Goal: Navigation & Orientation: Find specific page/section

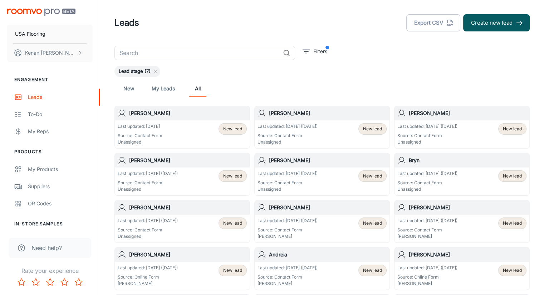
click at [278, 85] on div "New My Leads All" at bounding box center [322, 88] width 404 height 17
click at [260, 97] on div "New My Leads All" at bounding box center [321, 88] width 415 height 23
click at [286, 79] on div "New My Leads All" at bounding box center [321, 88] width 415 height 23
click at [290, 86] on div "New My Leads All" at bounding box center [322, 88] width 404 height 17
click at [337, 38] on header "Leads Export CSV Create new lead" at bounding box center [322, 23] width 432 height 46
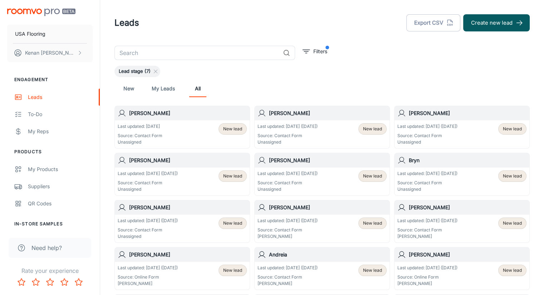
click at [325, 40] on header "Leads Export CSV Create new lead" at bounding box center [322, 23] width 432 height 46
click at [229, 84] on div "New My Leads All" at bounding box center [322, 88] width 404 height 17
click at [216, 88] on div "New My Leads All" at bounding box center [322, 88] width 404 height 17
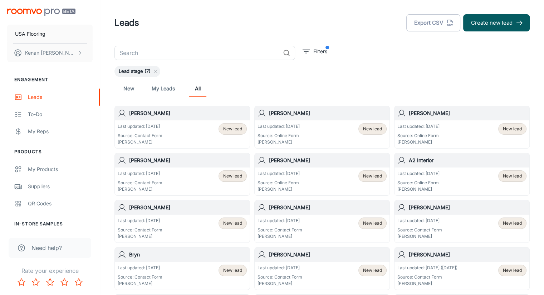
click at [389, 99] on div "New My Leads All" at bounding box center [321, 88] width 415 height 23
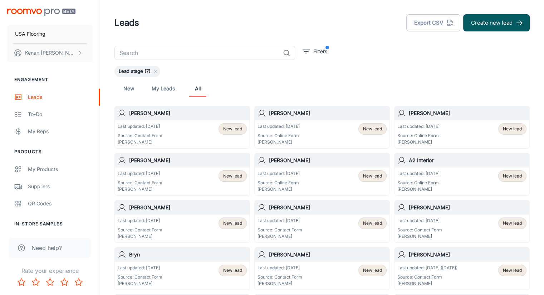
click at [389, 99] on div "New My Leads All" at bounding box center [321, 88] width 415 height 23
click at [44, 107] on link "To-do" at bounding box center [50, 114] width 100 height 17
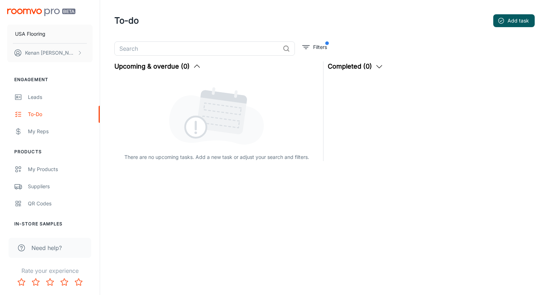
click at [280, 102] on div "There are no upcoming tasks. Add a new task or adjust your search and filters." at bounding box center [216, 119] width 204 height 84
click at [261, 116] on img at bounding box center [216, 115] width 95 height 59
click at [236, 116] on img at bounding box center [216, 115] width 95 height 59
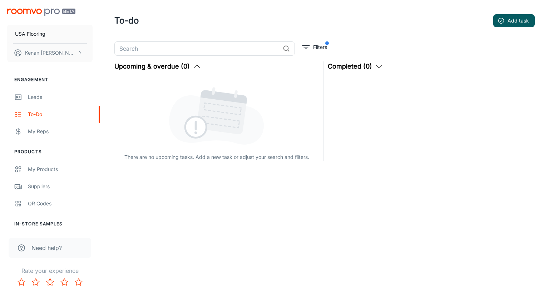
click at [269, 95] on div "There are no upcoming tasks. Add a new task or adjust your search and filters." at bounding box center [216, 119] width 204 height 84
click at [48, 187] on div "Suppliers" at bounding box center [60, 187] width 65 height 8
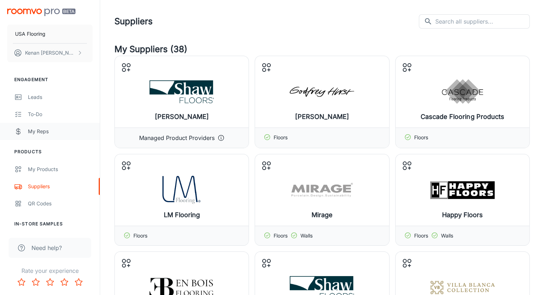
click at [46, 132] on div "My Reps" at bounding box center [60, 132] width 65 height 8
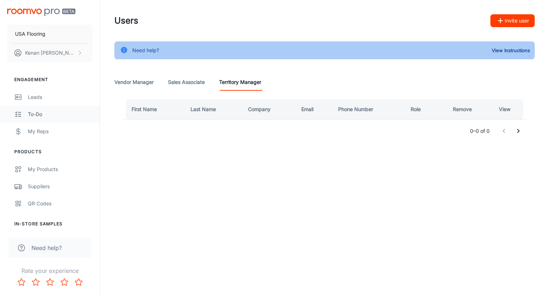
click at [46, 118] on link "To-do" at bounding box center [50, 114] width 100 height 17
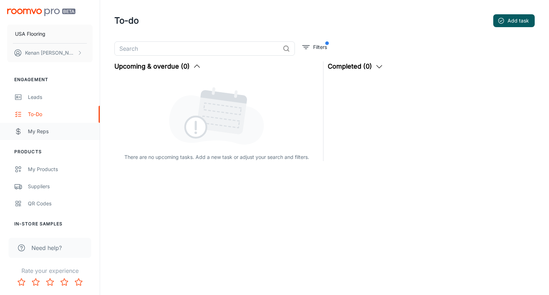
click at [50, 134] on div "My Reps" at bounding box center [60, 132] width 65 height 8
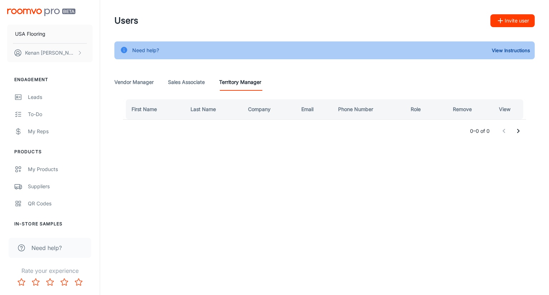
click at [183, 81] on Associate "Sales Associate" at bounding box center [186, 82] width 37 height 17
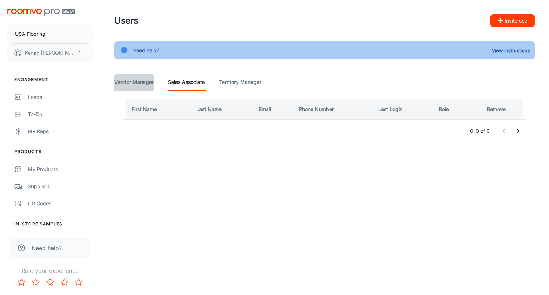
click at [148, 81] on Manager "Vendor Manager" at bounding box center [133, 82] width 39 height 17
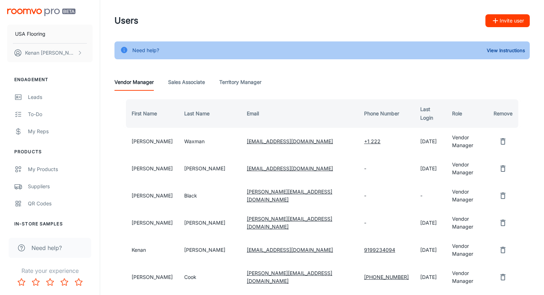
click at [307, 79] on div "Vendor Manager Sales Associate Territory Manager" at bounding box center [321, 82] width 415 height 17
click at [251, 65] on div "Need help? View Instructions Vendor Manager Sales Associate Territory Manager F…" at bounding box center [322, 276] width 432 height 471
